Goal: Navigation & Orientation: Find specific page/section

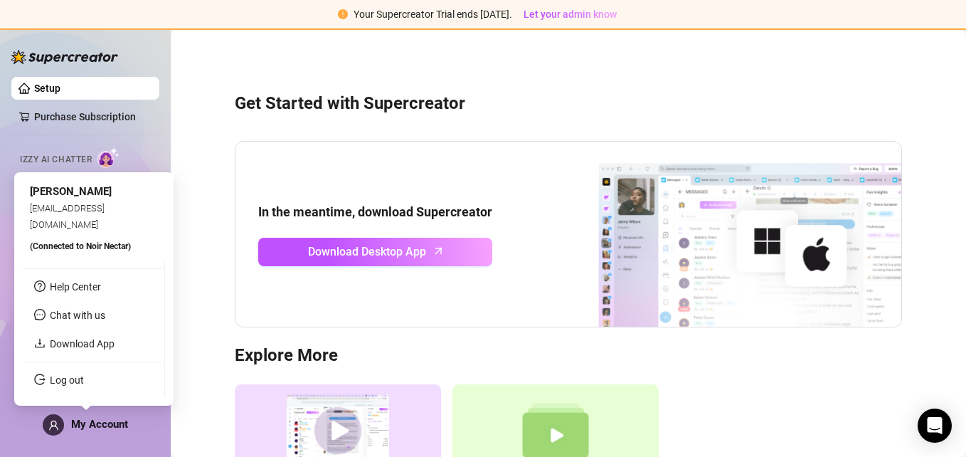
click at [109, 426] on span "My Account" at bounding box center [99, 424] width 57 height 13
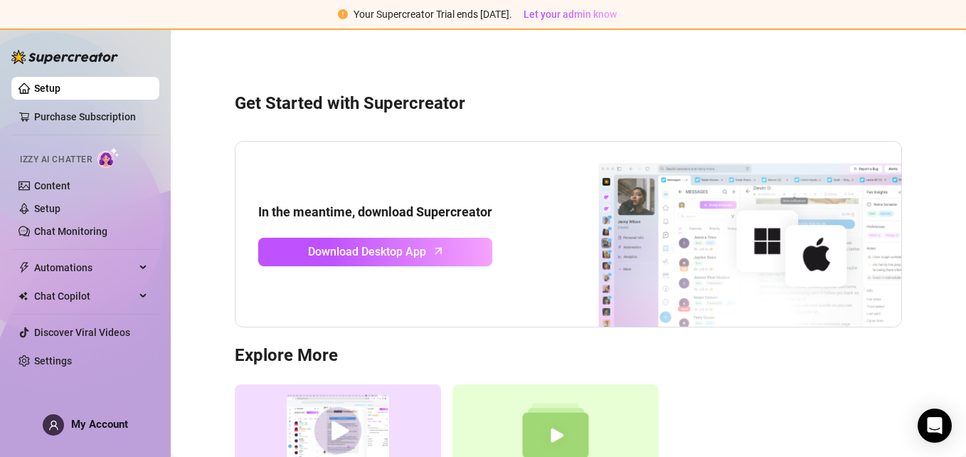
click at [229, 301] on div "Get Started with Supercreator In the meantime, download Supercreator Download D…" at bounding box center [568, 305] width 767 height 530
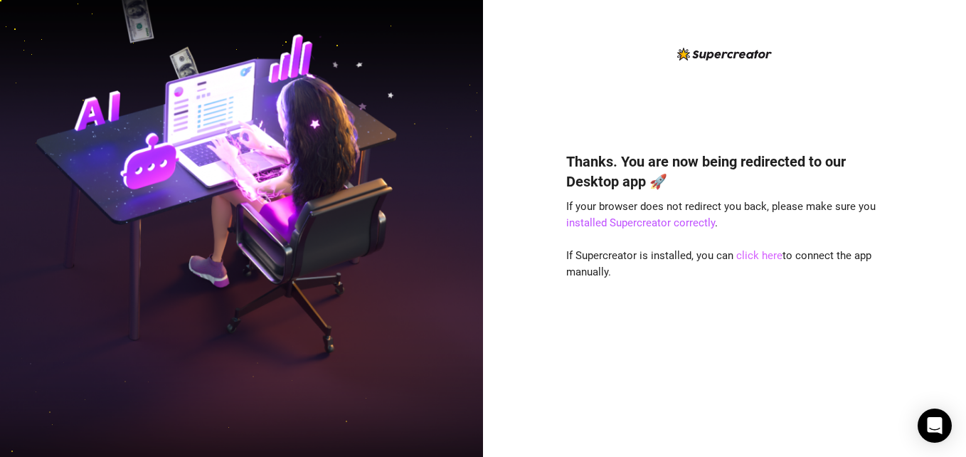
click at [752, 257] on link "click here" at bounding box center [760, 255] width 46 height 13
click at [756, 258] on link "click here" at bounding box center [760, 255] width 46 height 13
